Goal: Task Accomplishment & Management: Complete application form

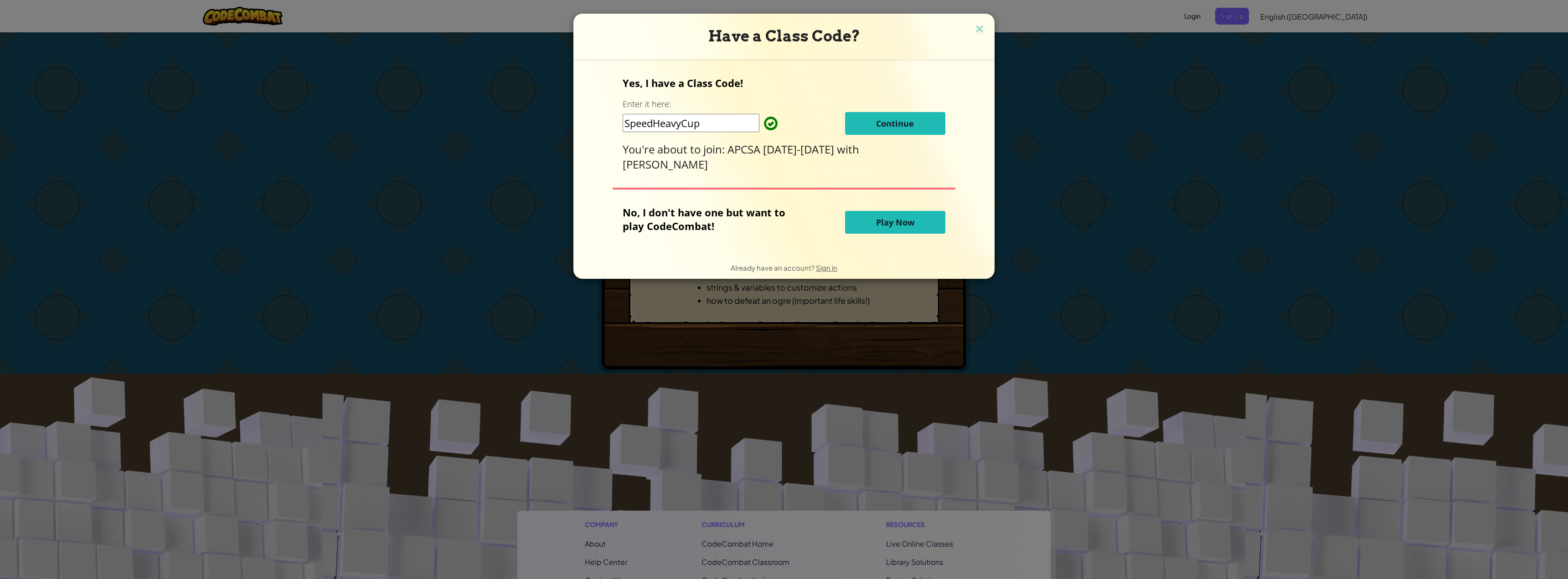
click at [873, 128] on button "Continue" at bounding box center [895, 124] width 100 height 23
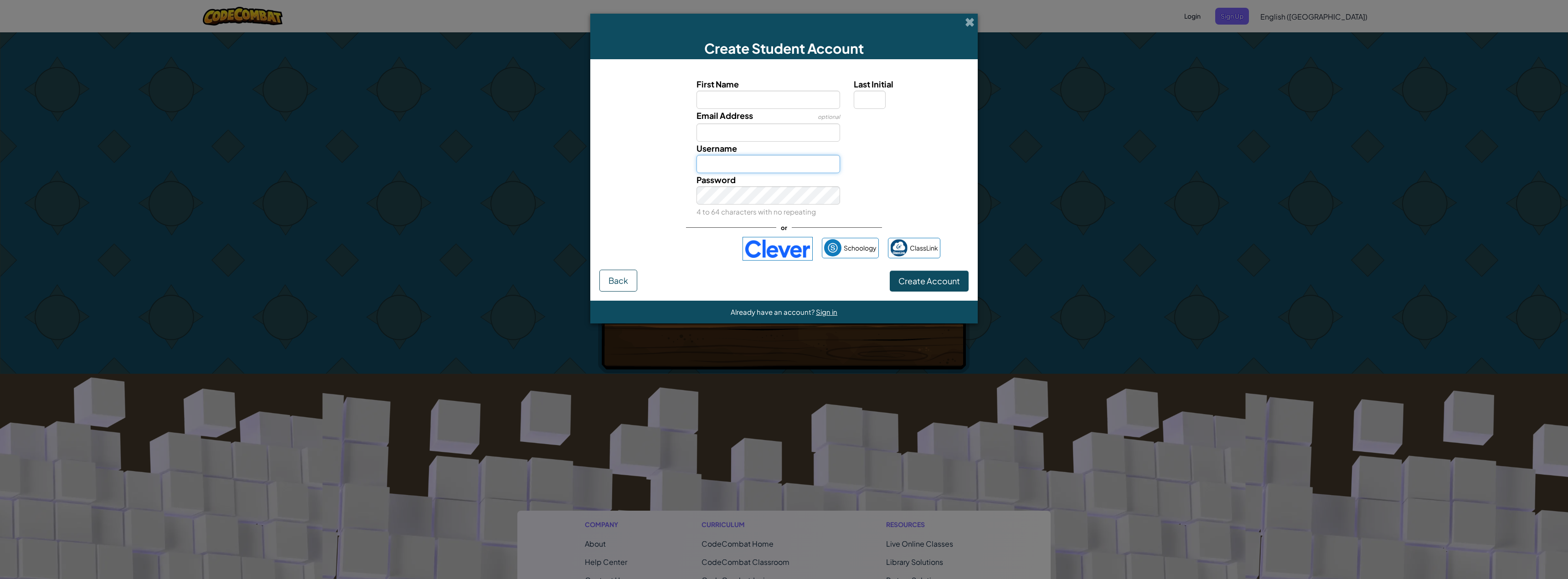
type input "[EMAIL_ADDRESS][DOMAIN_NAME]"
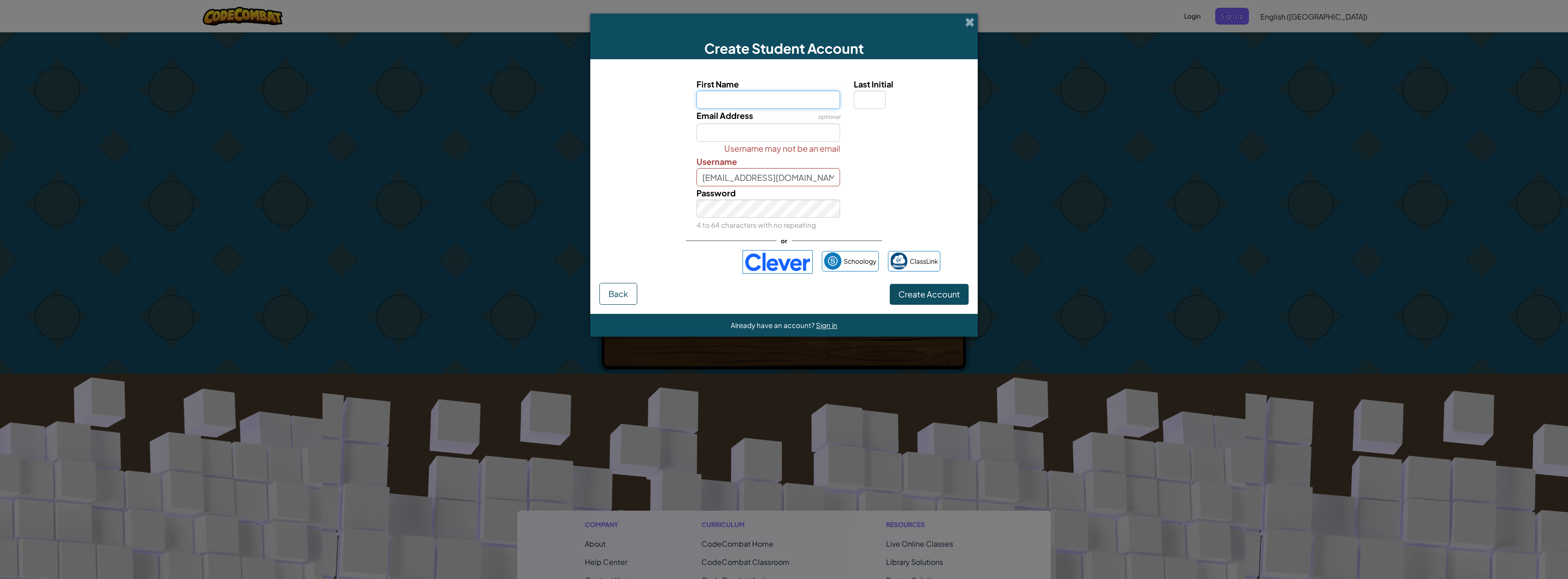
click at [790, 103] on input "First Name" at bounding box center [768, 100] width 144 height 18
type input "[PERSON_NAME]"
click at [754, 131] on input "Email Address" at bounding box center [768, 133] width 144 height 18
click at [860, 98] on input "Last Initial" at bounding box center [870, 100] width 32 height 18
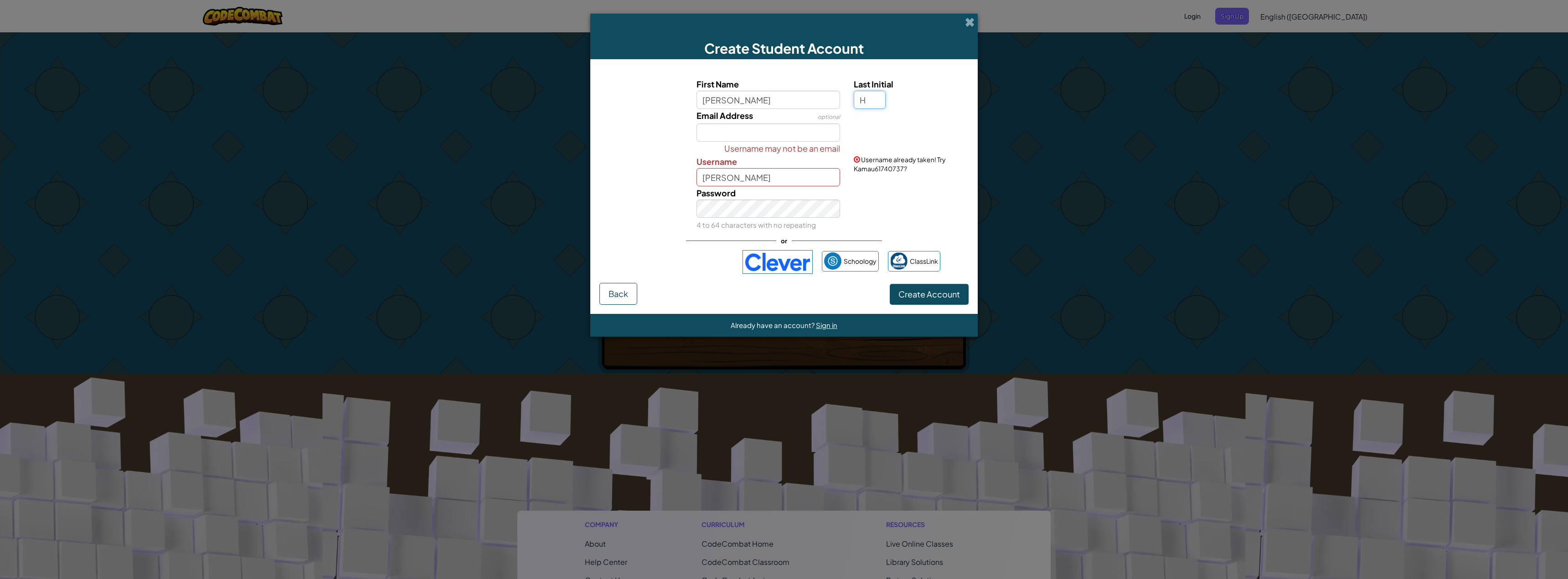
type input "H"
type input "KamauH"
click at [718, 185] on input "KamauH" at bounding box center [768, 177] width 144 height 18
click at [727, 151] on span "Username may not be an email" at bounding box center [783, 148] width 116 height 13
click at [730, 127] on input "Email Address" at bounding box center [768, 133] width 144 height 18
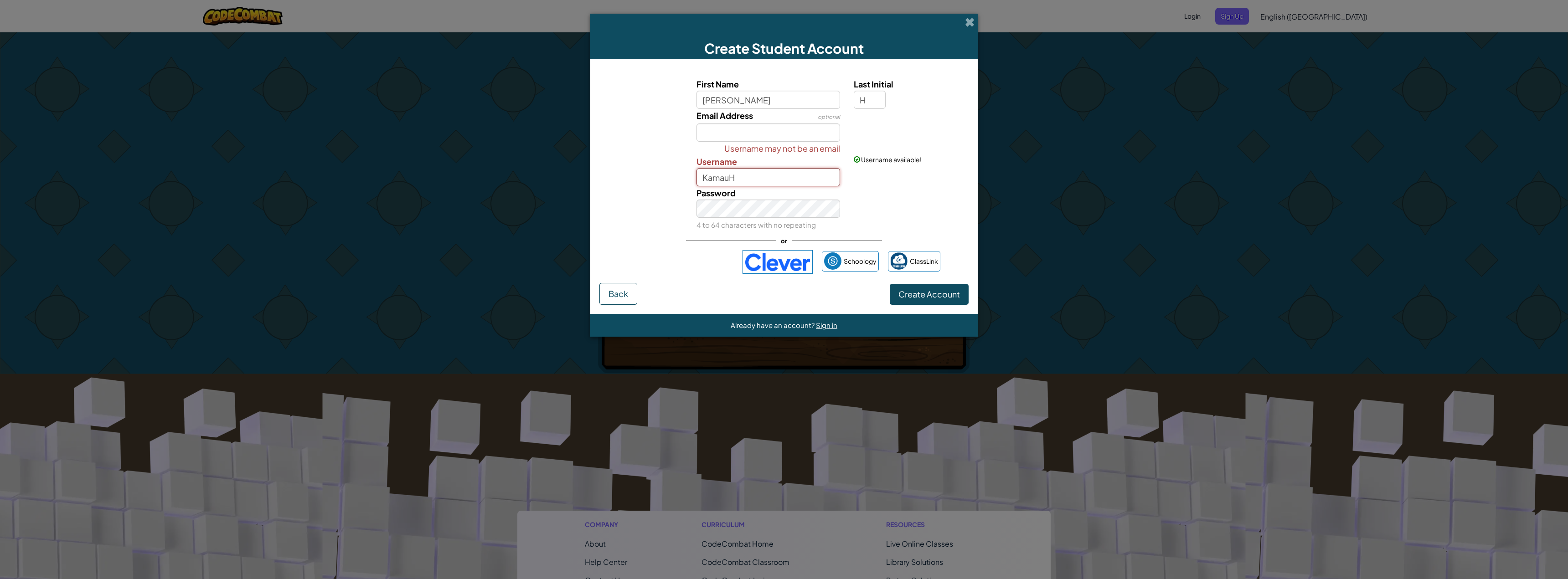
click at [755, 177] on input "KamauH" at bounding box center [768, 177] width 144 height 18
drag, startPoint x: 739, startPoint y: 120, endPoint x: 746, endPoint y: 131, distance: 13.0
click at [739, 120] on span "Email Address" at bounding box center [725, 115] width 57 height 11
click at [739, 124] on input "Email Address" at bounding box center [768, 133] width 144 height 18
click at [746, 131] on input "Email Address" at bounding box center [768, 133] width 144 height 18
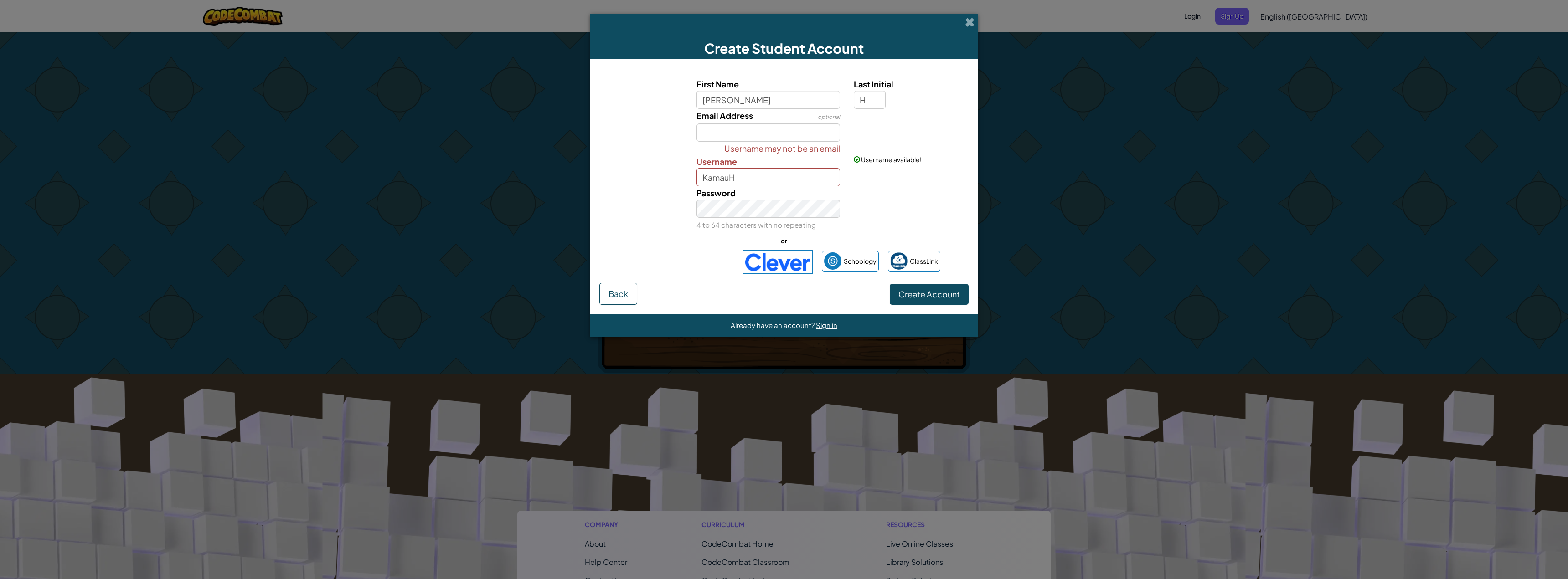
click at [883, 115] on div "Email Address optional" at bounding box center [783, 125] width 378 height 33
click at [772, 141] on input "Email Address" at bounding box center [768, 133] width 144 height 18
type input "[EMAIL_ADDRESS][DOMAIN_NAME]"
click at [950, 126] on link "Sign in" at bounding box center [949, 127] width 19 height 8
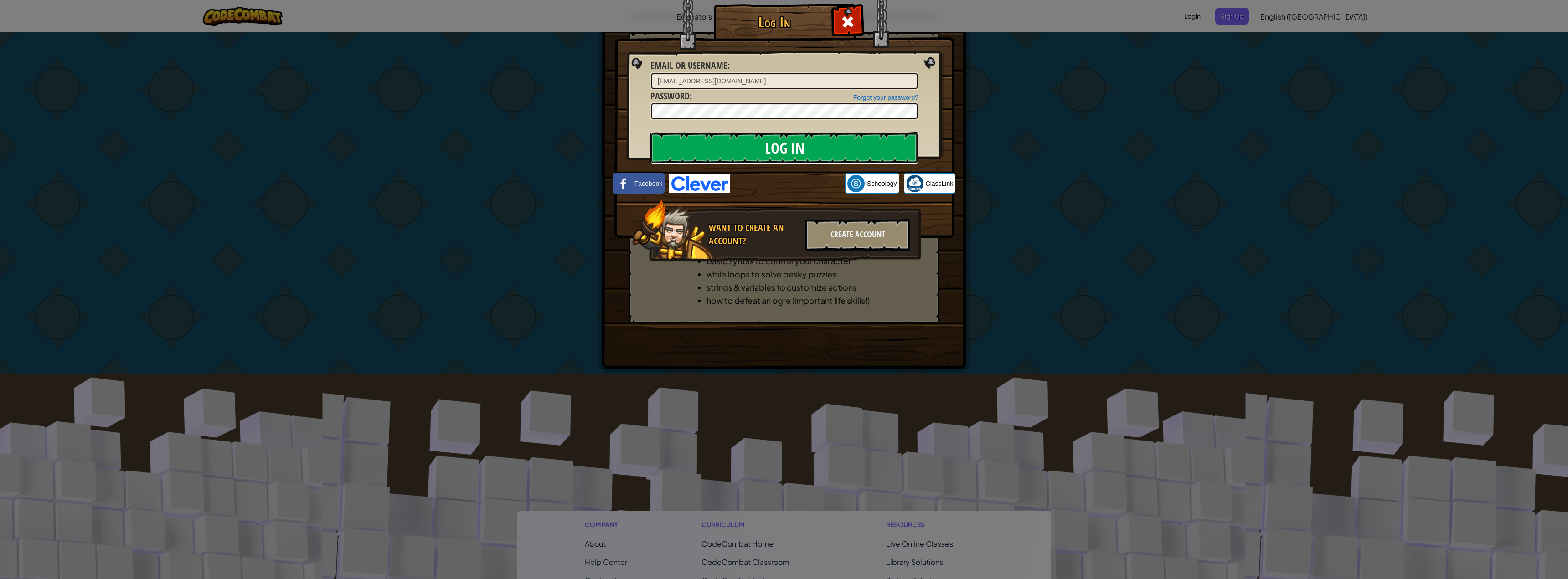
click at [773, 151] on input "Log In" at bounding box center [784, 148] width 268 height 32
